Goal: Information Seeking & Learning: Learn about a topic

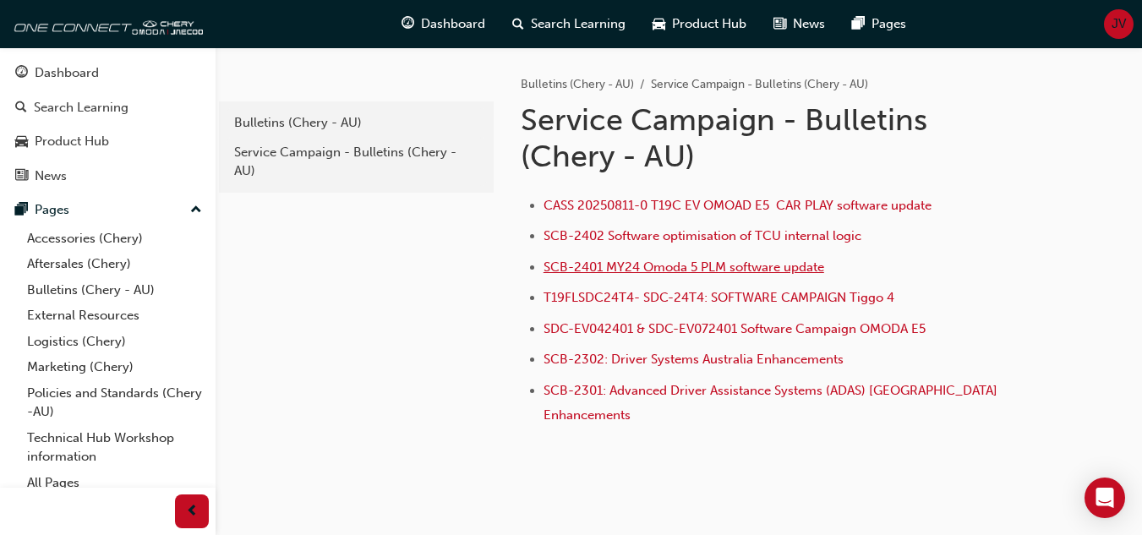
click at [655, 270] on span "SCB-2401 MY24 Omoda 5 PLM software update" at bounding box center [684, 267] width 281 height 15
click at [660, 241] on span "SCB-2402 Software optimisation of TCU internal logic" at bounding box center [703, 235] width 318 height 15
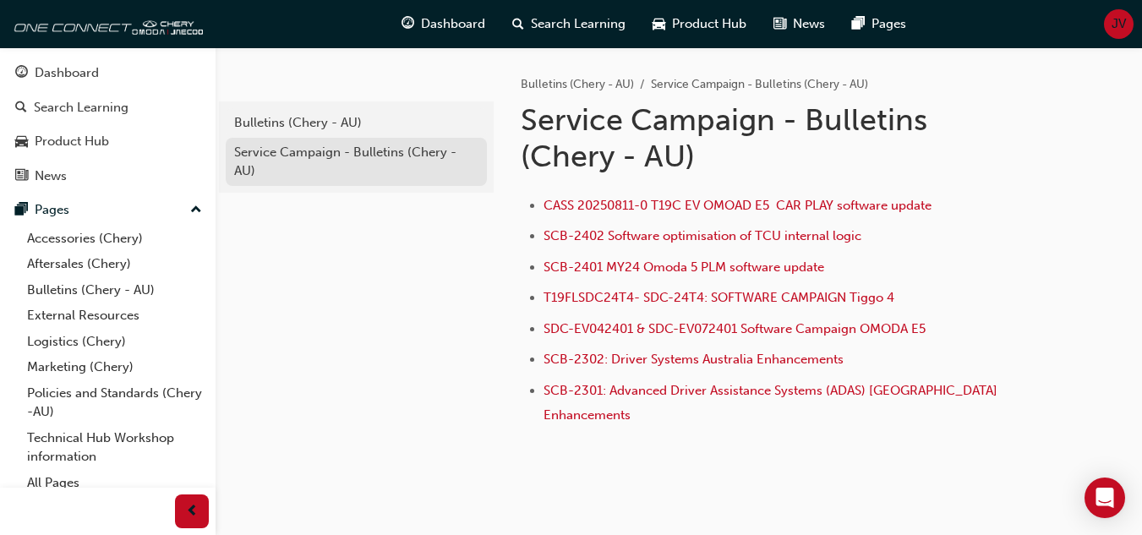
click at [304, 152] on div "Service Campaign - Bulletins (Chery - AU)" at bounding box center [356, 162] width 244 height 38
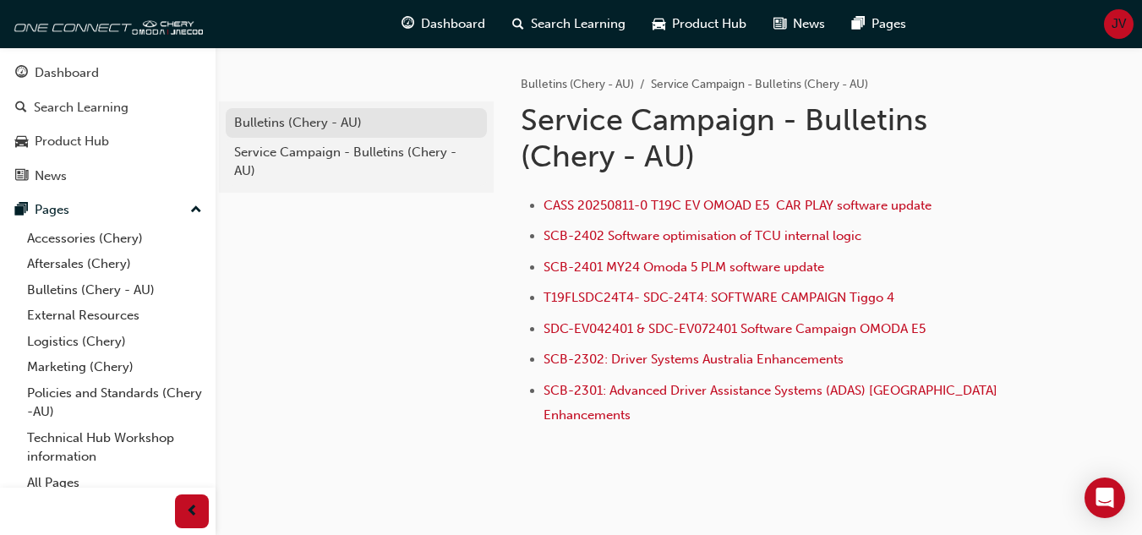
click at [302, 128] on div "Bulletins (Chery - AU)" at bounding box center [356, 122] width 244 height 19
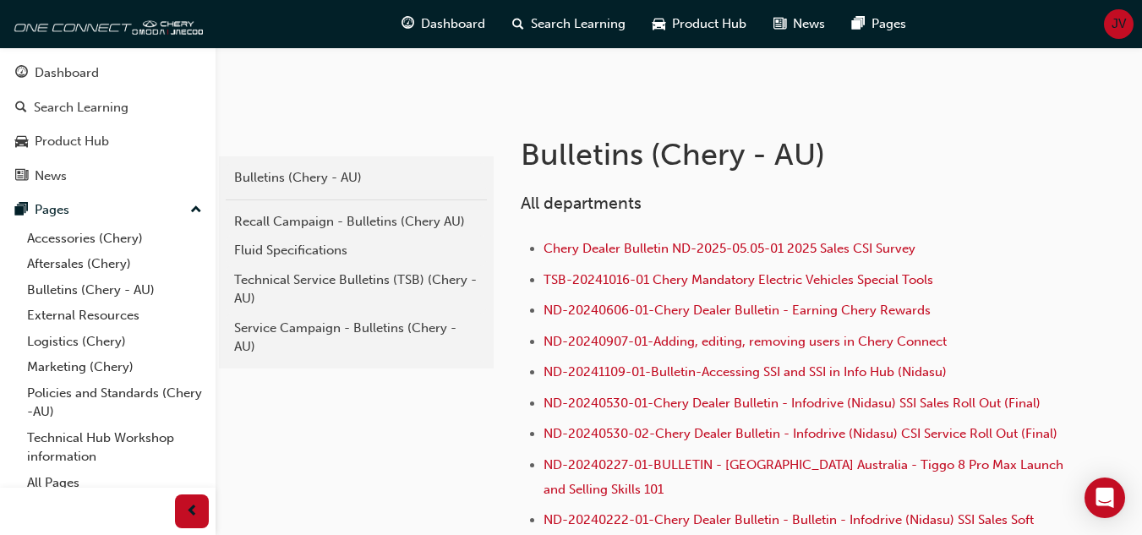
scroll to position [338, 0]
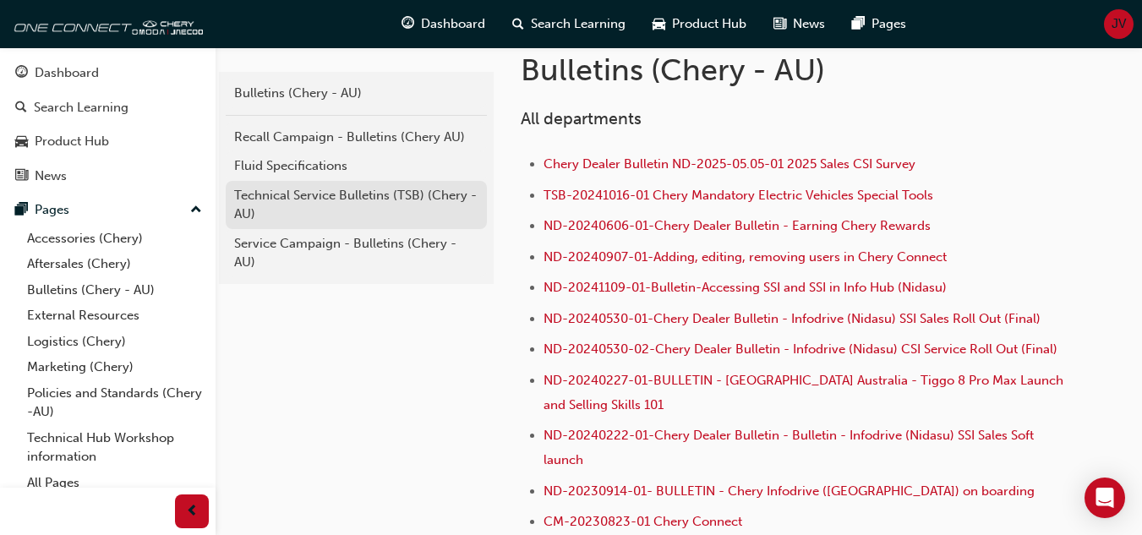
click at [271, 197] on div "Technical Service Bulletins (TSB) (Chery - AU)" at bounding box center [356, 205] width 244 height 38
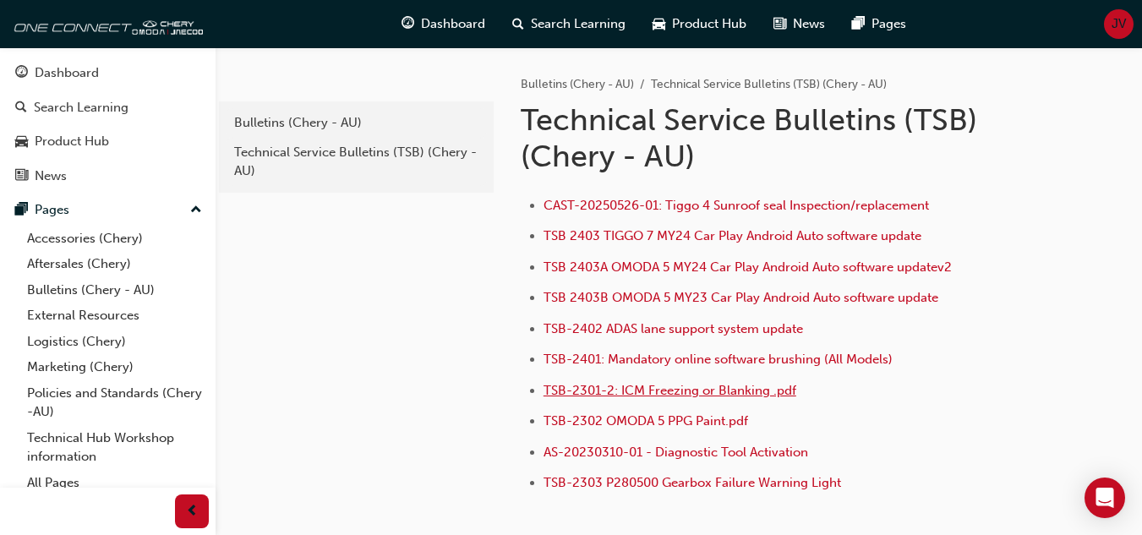
click at [670, 393] on span "TSB-2301-2: ICM Freezing or Blanking .pdf" at bounding box center [670, 390] width 253 height 15
